Goal: Information Seeking & Learning: Learn about a topic

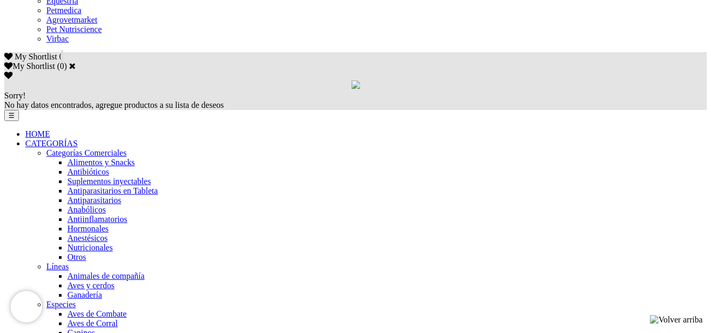
scroll to position [684, 0]
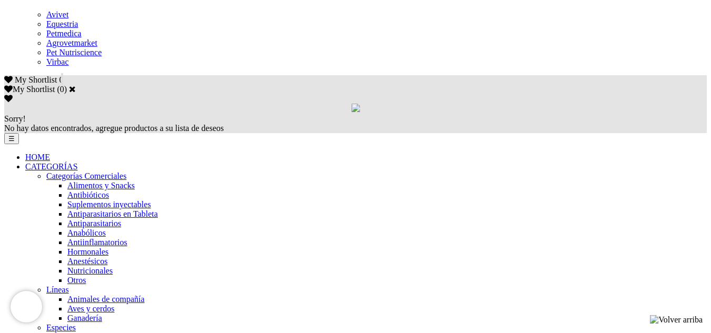
scroll to position [684, 0]
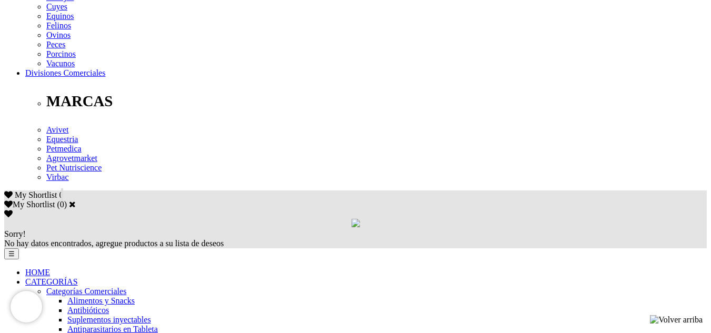
scroll to position [526, 0]
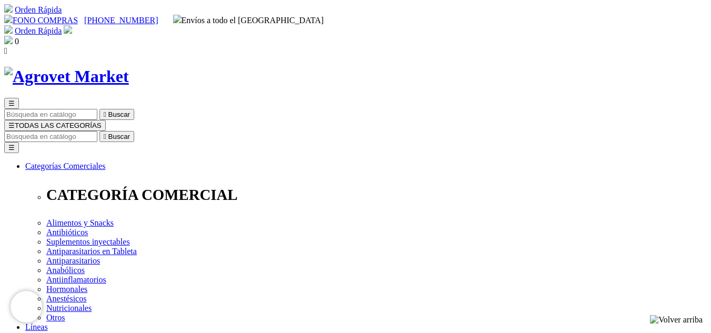
scroll to position [35, 0]
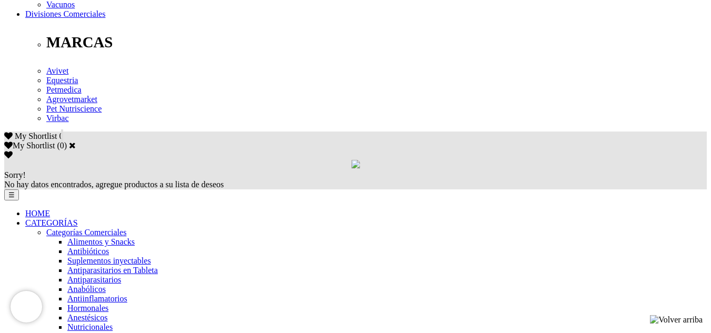
scroll to position [579, 0]
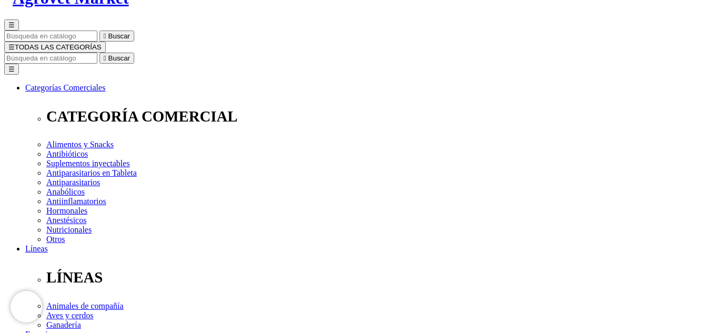
scroll to position [158, 0]
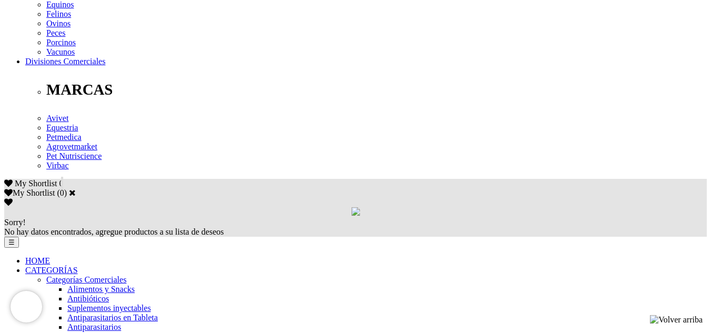
scroll to position [526, 0]
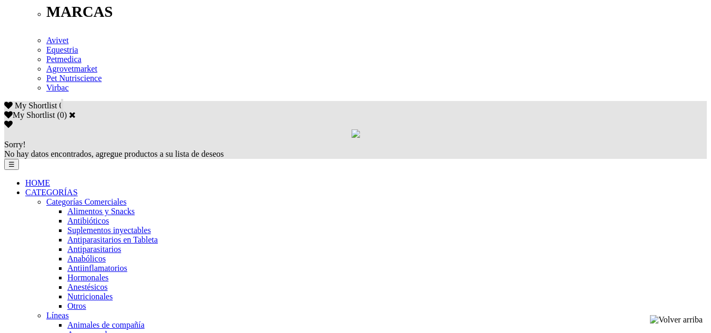
scroll to position [607, 0]
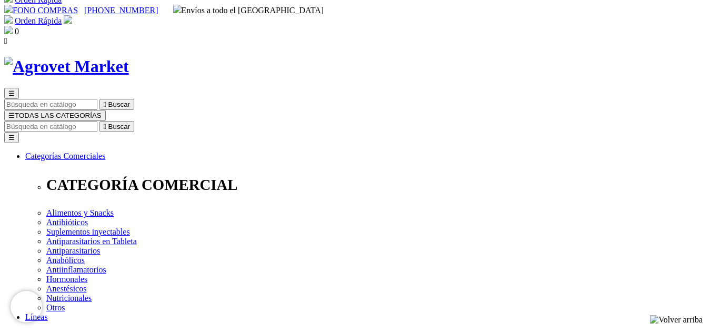
scroll to position [0, 0]
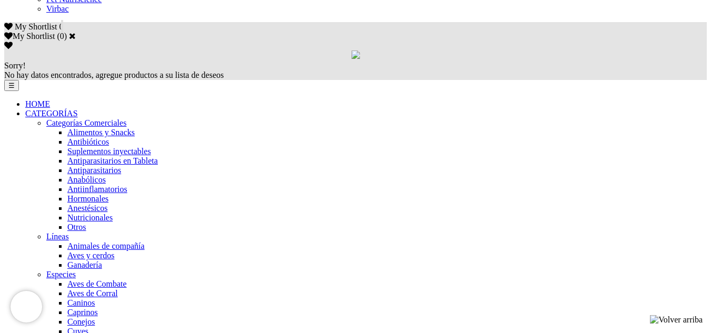
scroll to position [684, 0]
